Goal: Information Seeking & Learning: Learn about a topic

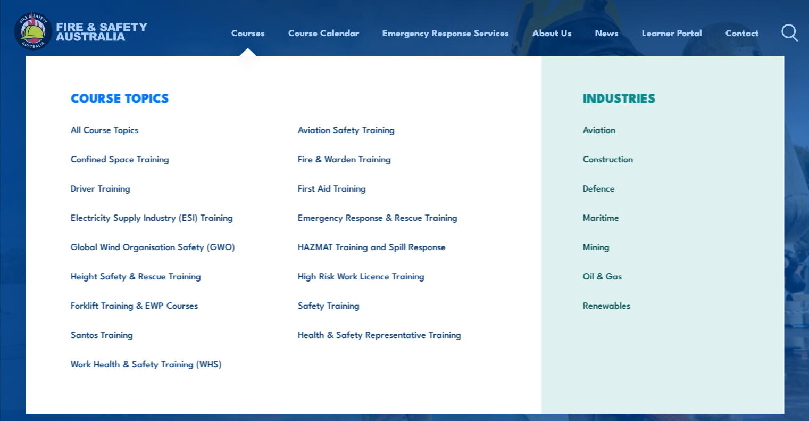
click at [242, 31] on link "Courses" at bounding box center [248, 33] width 34 height 28
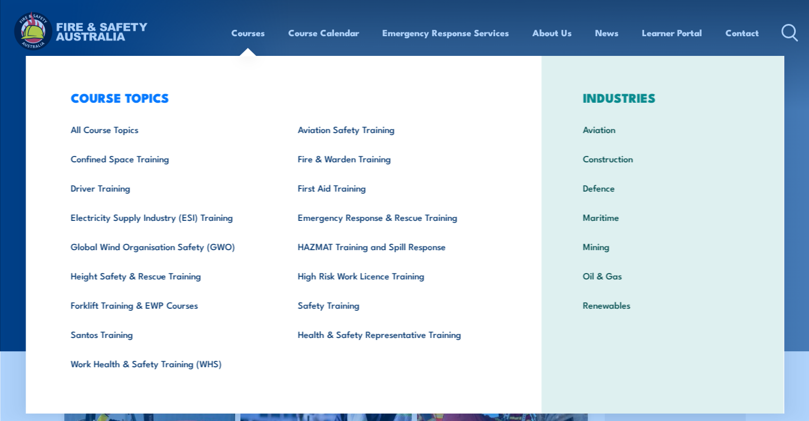
click at [238, 31] on link "Courses" at bounding box center [248, 33] width 34 height 28
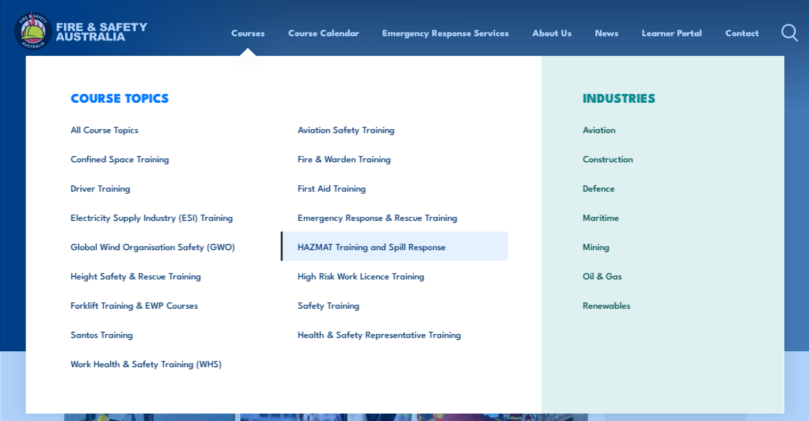
click at [344, 243] on link "HAZMAT Training and Spill Response" at bounding box center [394, 245] width 227 height 29
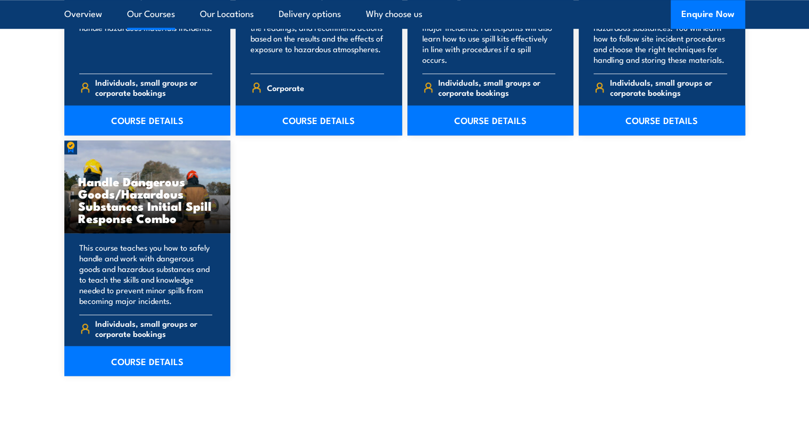
scroll to position [1064, 0]
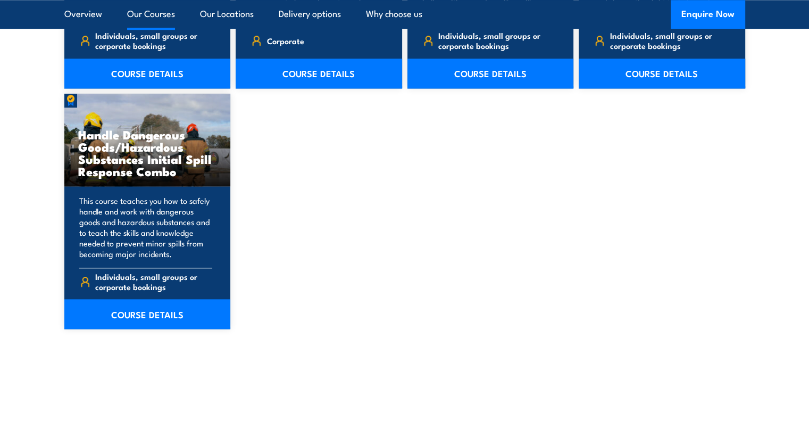
click at [135, 158] on h3 "Handle Dangerous Goods/Hazardous Substances Initial Spill Response Combo" at bounding box center [147, 152] width 139 height 49
click at [138, 315] on link "COURSE DETAILS" at bounding box center [147, 314] width 166 height 30
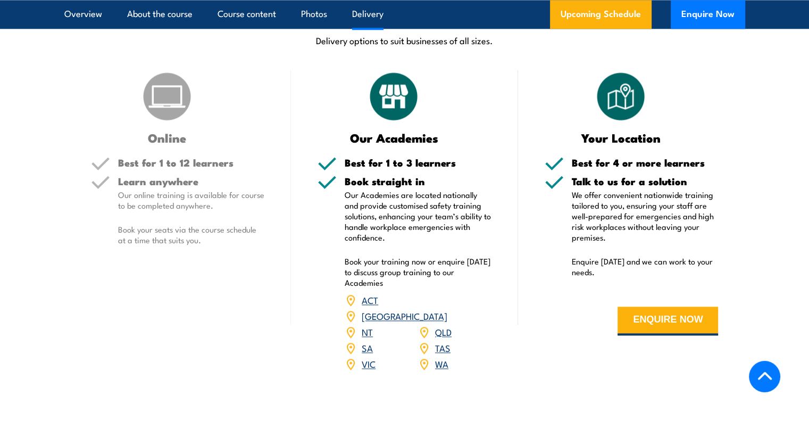
scroll to position [1276, 0]
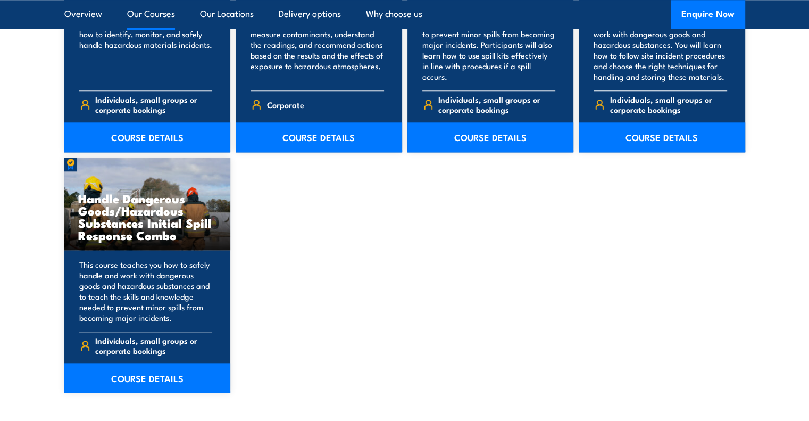
scroll to position [1010, 0]
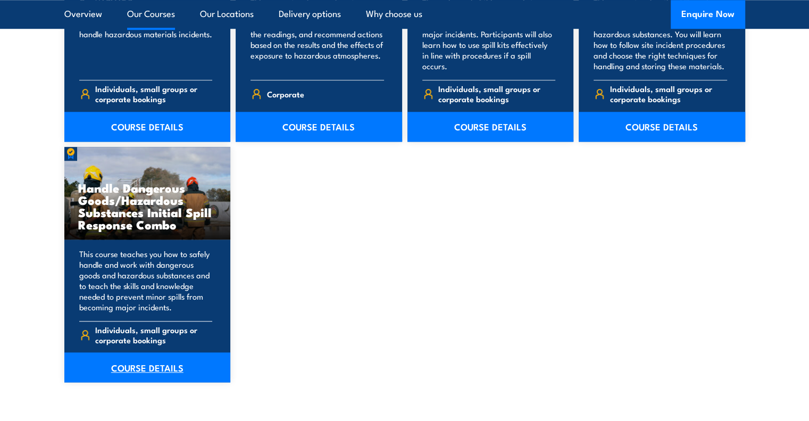
click at [132, 369] on link "COURSE DETAILS" at bounding box center [147, 367] width 166 height 30
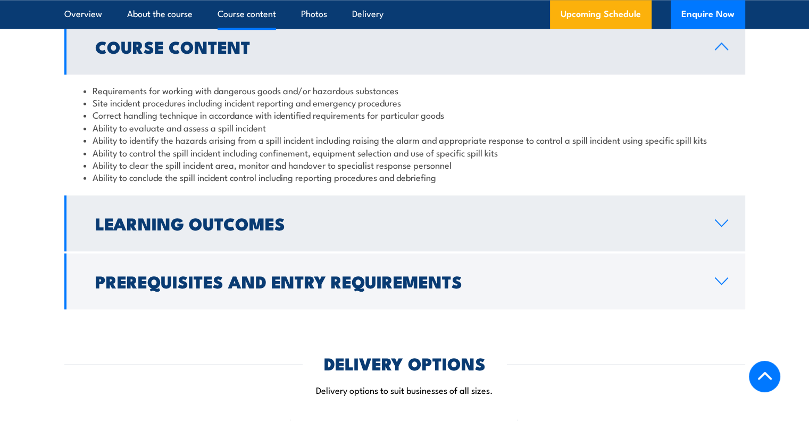
scroll to position [1117, 0]
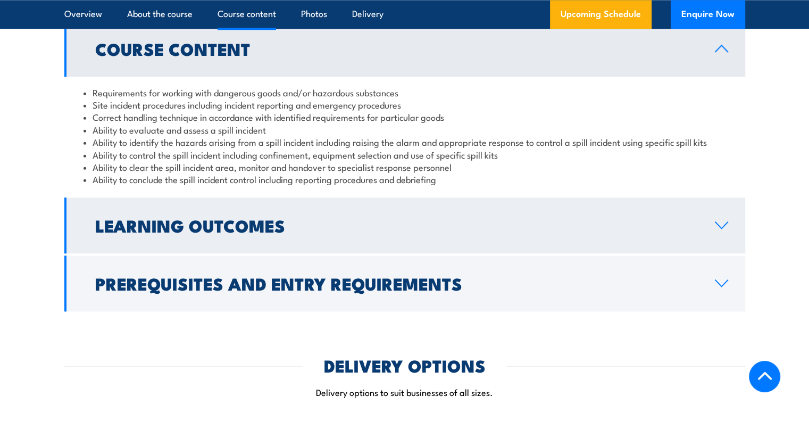
click at [718, 225] on icon at bounding box center [721, 225] width 12 height 6
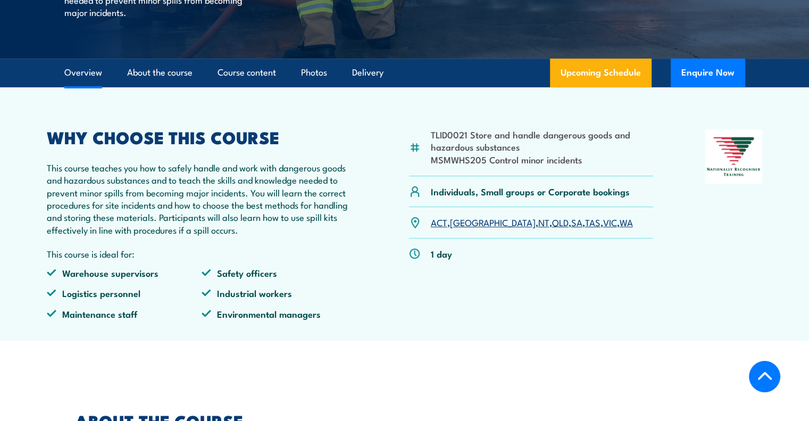
scroll to position [319, 0]
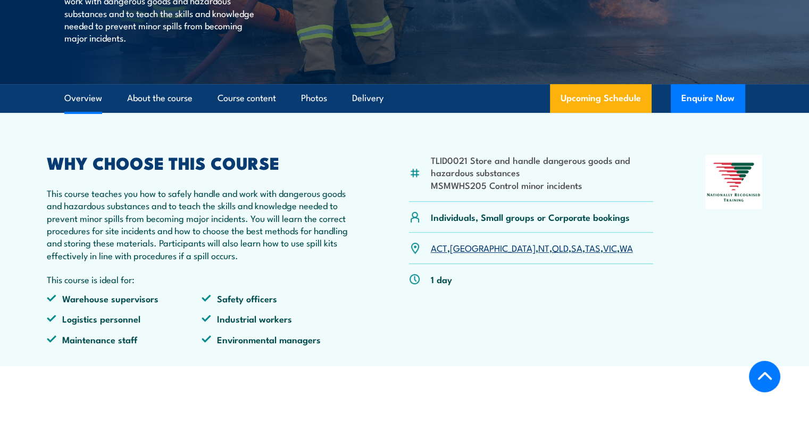
click at [413, 278] on img at bounding box center [415, 279] width 12 height 12
click at [440, 278] on p "1 day" at bounding box center [441, 279] width 21 height 12
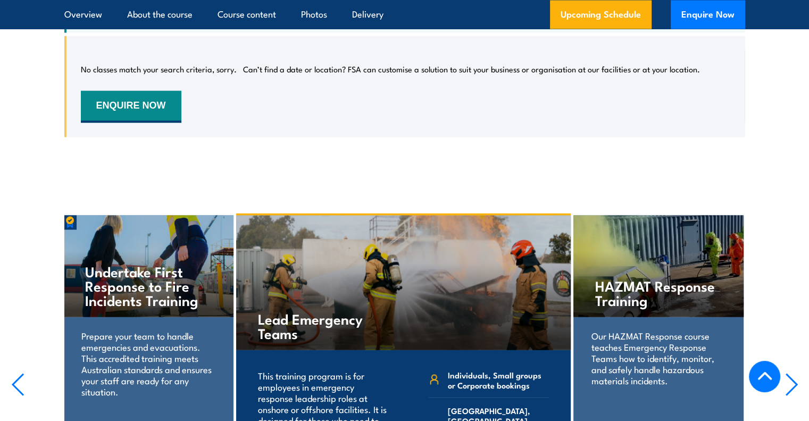
scroll to position [2180, 0]
